Goal: Task Accomplishment & Management: Manage account settings

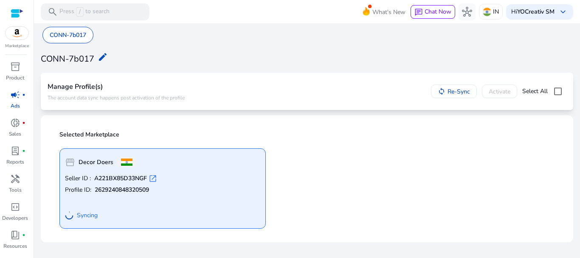
drag, startPoint x: 434, startPoint y: 146, endPoint x: 437, endPoint y: 141, distance: 5.3
click at [437, 143] on div "storefront Decor Doers Seller ID : A221BX85D33NGF open_in_new Profile ID: 26292…" at bounding box center [307, 184] width 506 height 87
drag, startPoint x: 438, startPoint y: 147, endPoint x: 443, endPoint y: 150, distance: 5.9
click at [441, 152] on div "storefront Decor Doers Seller ID : A221BX85D33NGF open_in_new Profile ID: 26292…" at bounding box center [307, 184] width 506 height 87
click at [443, 150] on div "storefront Decor Doers Seller ID : A221BX85D33NGF open_in_new Profile ID: 26292…" at bounding box center [307, 184] width 506 height 87
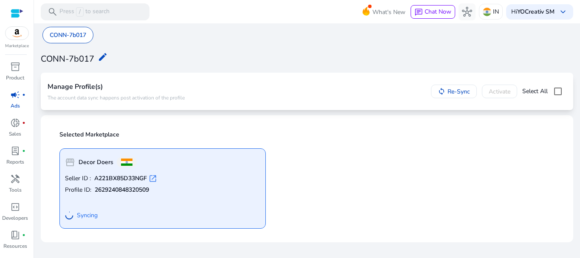
click at [446, 155] on div "storefront Decor Doers Seller ID : A221BX85D33NGF open_in_new Profile ID: 26292…" at bounding box center [307, 184] width 506 height 87
click at [449, 150] on div "storefront Decor Doers Seller ID : A221BX85D33NGF open_in_new Profile ID: 26292…" at bounding box center [307, 184] width 506 height 87
drag, startPoint x: 290, startPoint y: 194, endPoint x: 223, endPoint y: 193, distance: 67.1
click at [290, 195] on div "storefront Decor Doers Seller ID : A221BX85D33NGF open_in_new Profile ID: 26292…" at bounding box center [307, 184] width 506 height 87
click at [564, 10] on span "keyboard_arrow_down" at bounding box center [563, 12] width 10 height 10
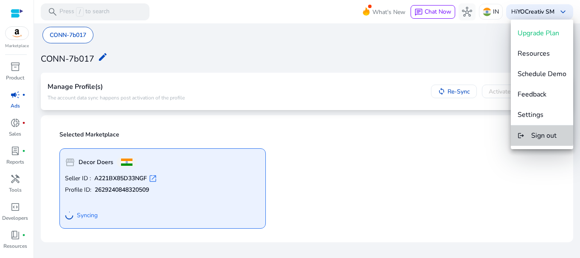
click at [534, 133] on span "Sign out" at bounding box center [543, 135] width 25 height 9
